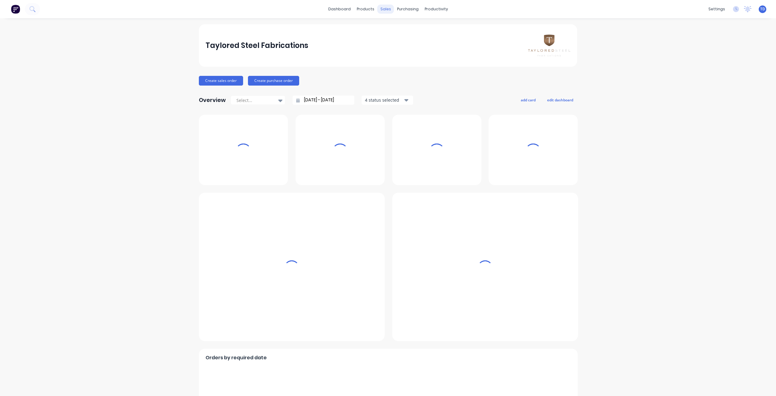
click at [382, 10] on div "sales" at bounding box center [386, 9] width 17 height 9
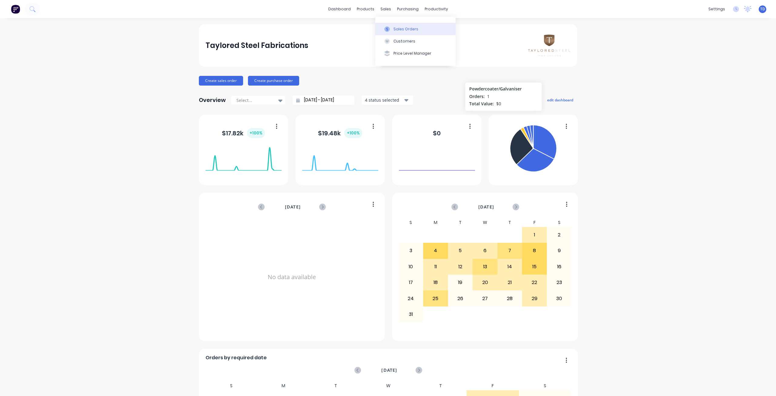
click at [391, 31] on div at bounding box center [387, 28] width 9 height 5
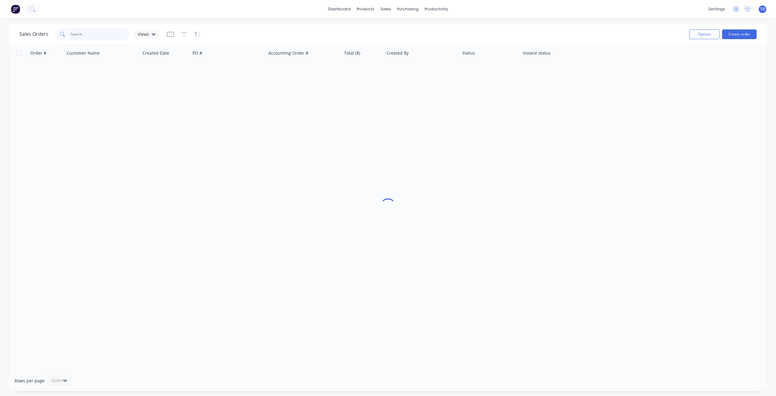
click at [90, 36] on input "text" at bounding box center [99, 34] width 59 height 12
drag, startPoint x: 83, startPoint y: 35, endPoint x: 74, endPoint y: 35, distance: 9.4
click at [74, 35] on input "1251" at bounding box center [99, 34] width 59 height 12
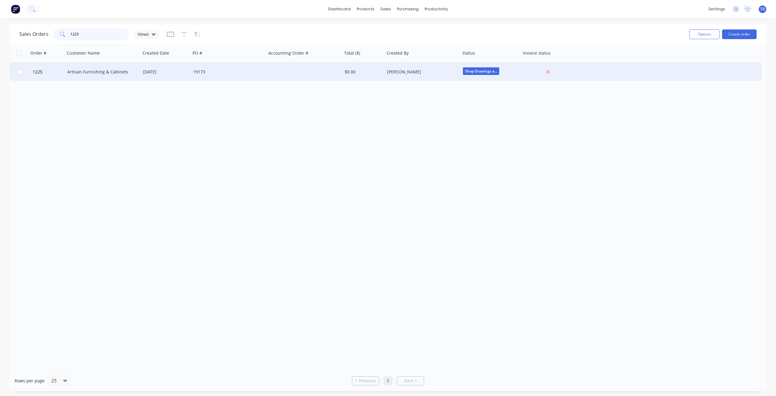
type input "1225"
click at [103, 71] on div "Artisan Furnishing & Cabinets" at bounding box center [100, 72] width 67 height 6
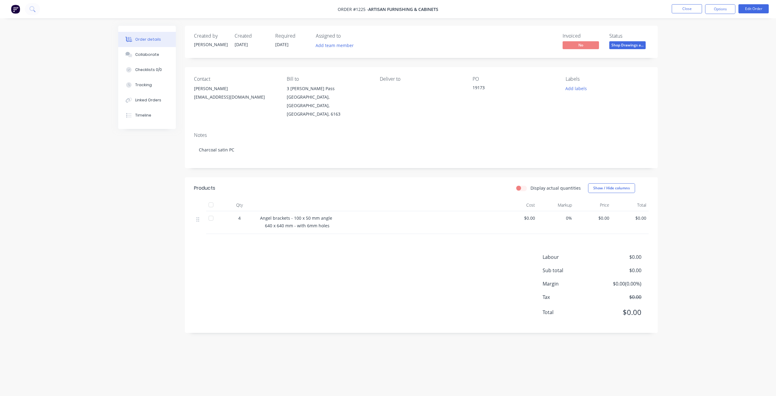
click at [624, 49] on span "Shop Drawings a..." at bounding box center [627, 45] width 36 height 8
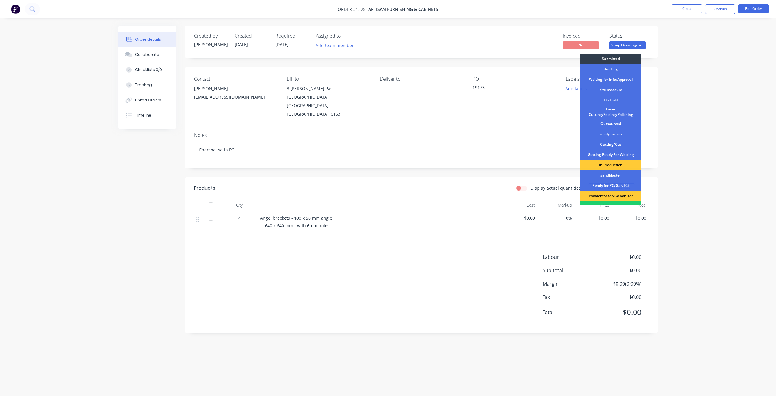
click at [706, 75] on div "Order details Collaborate Checklists 0/0 Tracking Linked Orders Timeline Order …" at bounding box center [388, 198] width 776 height 396
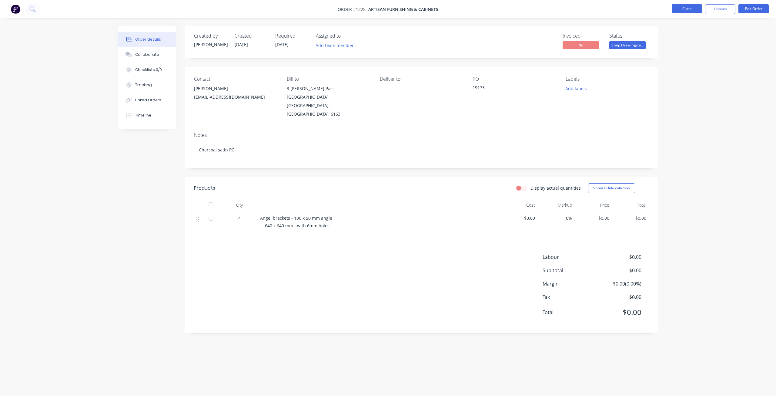
click at [690, 9] on button "Close" at bounding box center [687, 8] width 30 height 9
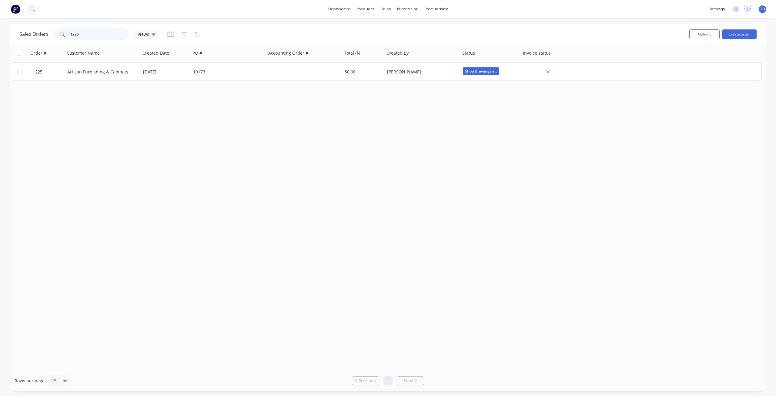
drag, startPoint x: 81, startPoint y: 35, endPoint x: 58, endPoint y: 30, distance: 23.1
click at [58, 30] on div "1225" at bounding box center [91, 34] width 76 height 12
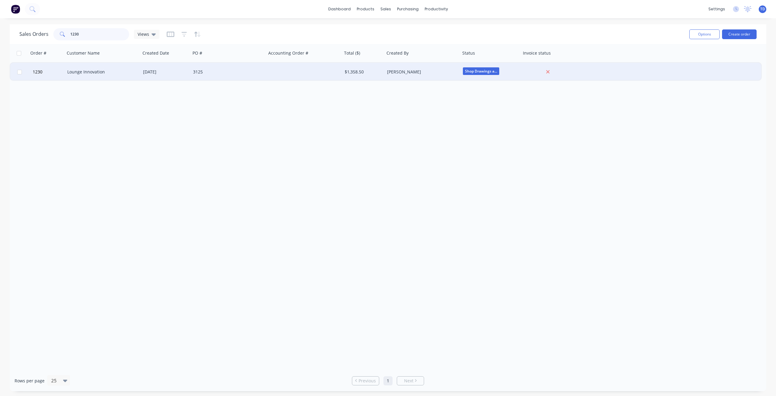
type input "1230"
click at [81, 72] on div "Lounge Innovation" at bounding box center [100, 72] width 67 height 6
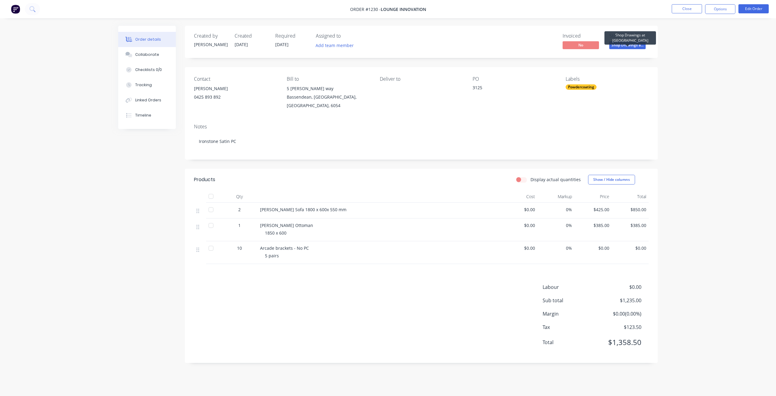
click at [629, 46] on span "Shop Drawings a..." at bounding box center [627, 45] width 36 height 8
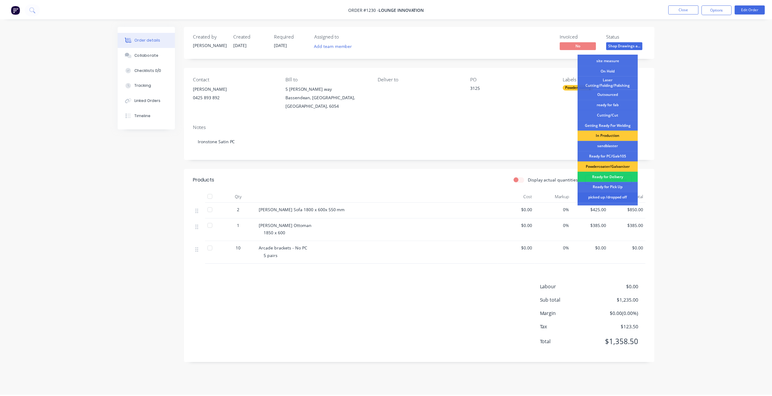
scroll to position [30, 0]
click at [608, 197] on div "picked up /dropped off" at bounding box center [611, 197] width 61 height 10
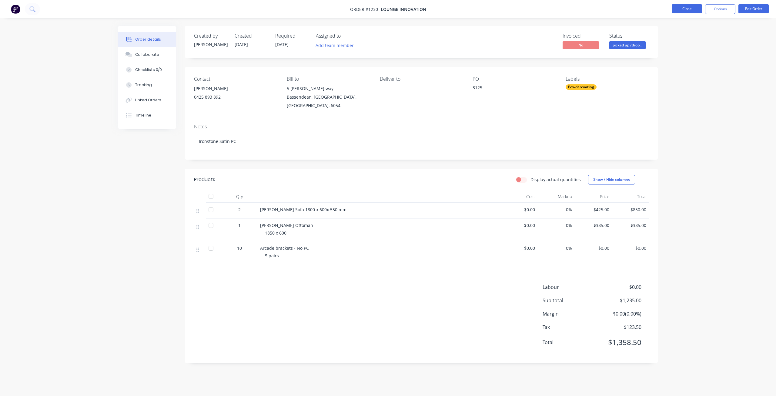
click at [684, 11] on button "Close" at bounding box center [687, 8] width 30 height 9
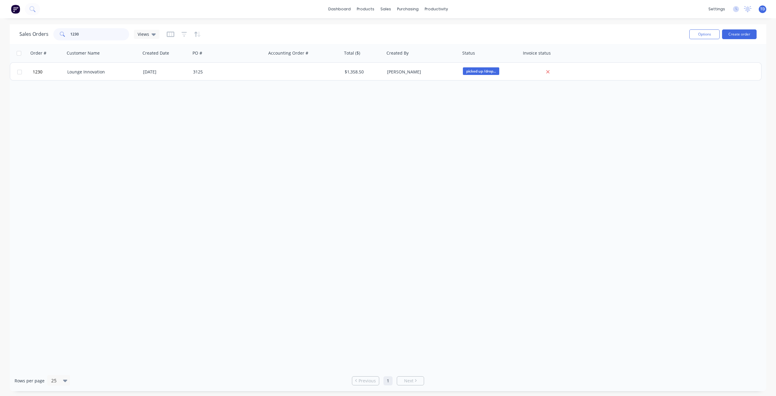
drag, startPoint x: 83, startPoint y: 34, endPoint x: 13, endPoint y: 34, distance: 70.0
click at [13, 34] on div "Sales Orders 1230 Views Options Create order" at bounding box center [388, 34] width 757 height 20
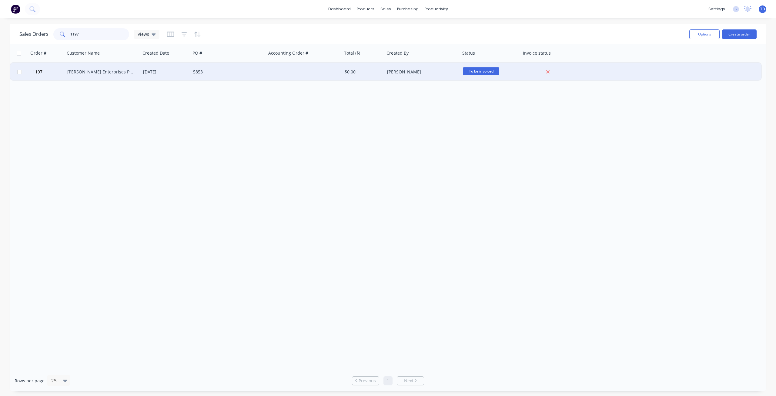
type input "1197"
click at [90, 74] on div "[PERSON_NAME] Enterprises PTY LTD" at bounding box center [100, 72] width 67 height 6
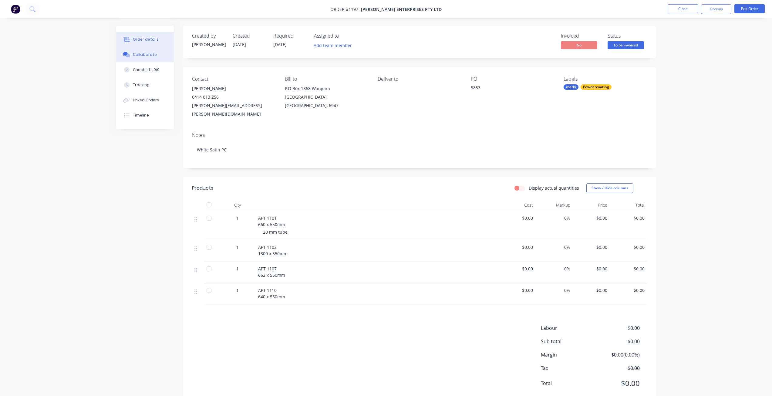
click at [143, 54] on div "Collaborate" at bounding box center [145, 54] width 24 height 5
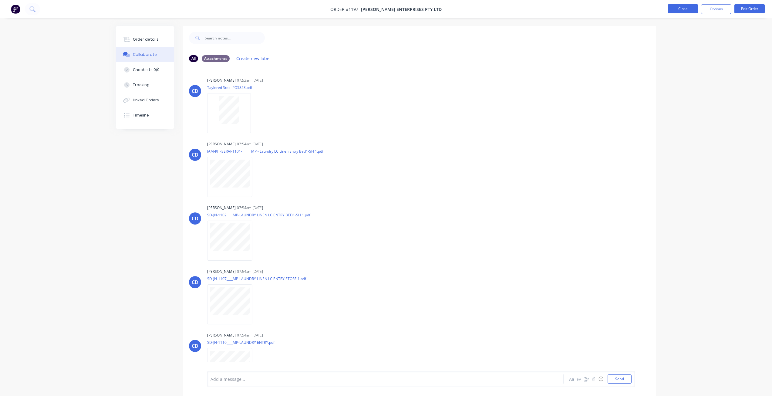
click at [684, 12] on button "Close" at bounding box center [682, 8] width 30 height 9
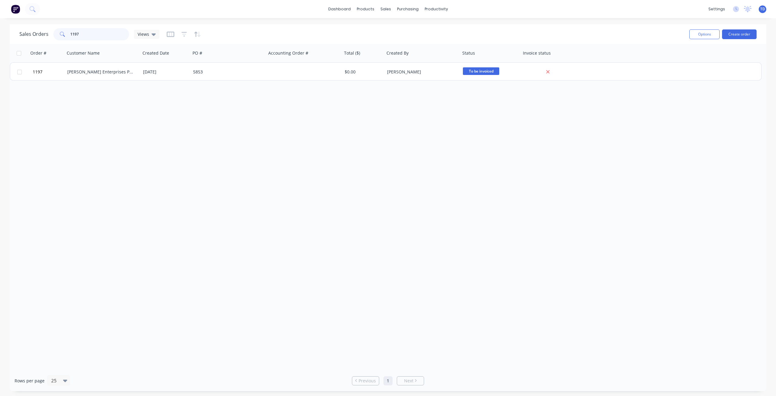
drag, startPoint x: 82, startPoint y: 33, endPoint x: 51, endPoint y: 31, distance: 31.0
click at [51, 31] on div "Sales Orders 1197 Views" at bounding box center [89, 34] width 140 height 12
drag, startPoint x: 92, startPoint y: 36, endPoint x: 34, endPoint y: 29, distance: 58.6
click at [34, 29] on div "Sales Orders 1208 Views" at bounding box center [89, 34] width 140 height 12
type input "1197"
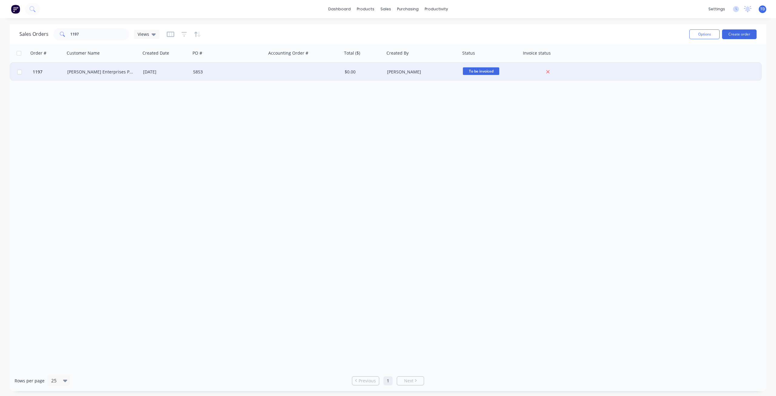
click at [79, 79] on div "[PERSON_NAME] Enterprises PTY LTD" at bounding box center [103, 72] width 76 height 18
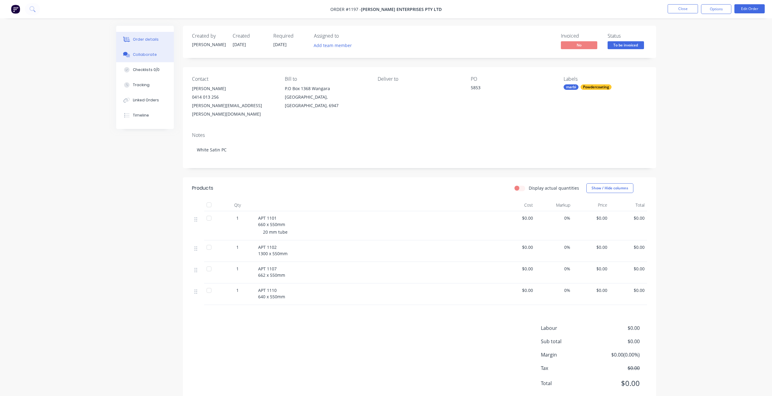
click at [133, 56] on div "Collaborate" at bounding box center [145, 54] width 24 height 5
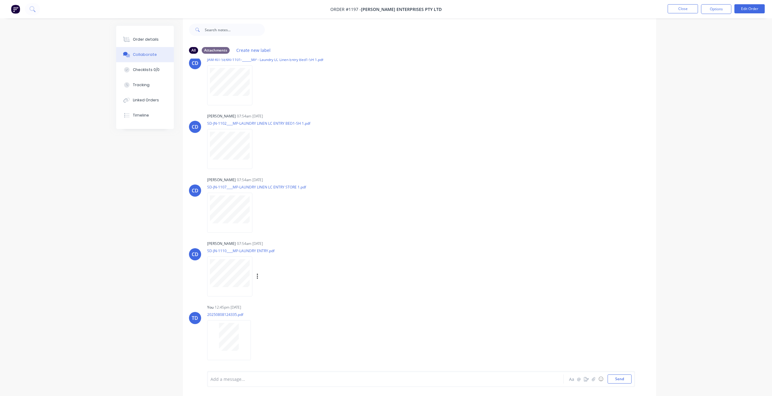
scroll to position [8, 0]
